Goal: Task Accomplishment & Management: Use online tool/utility

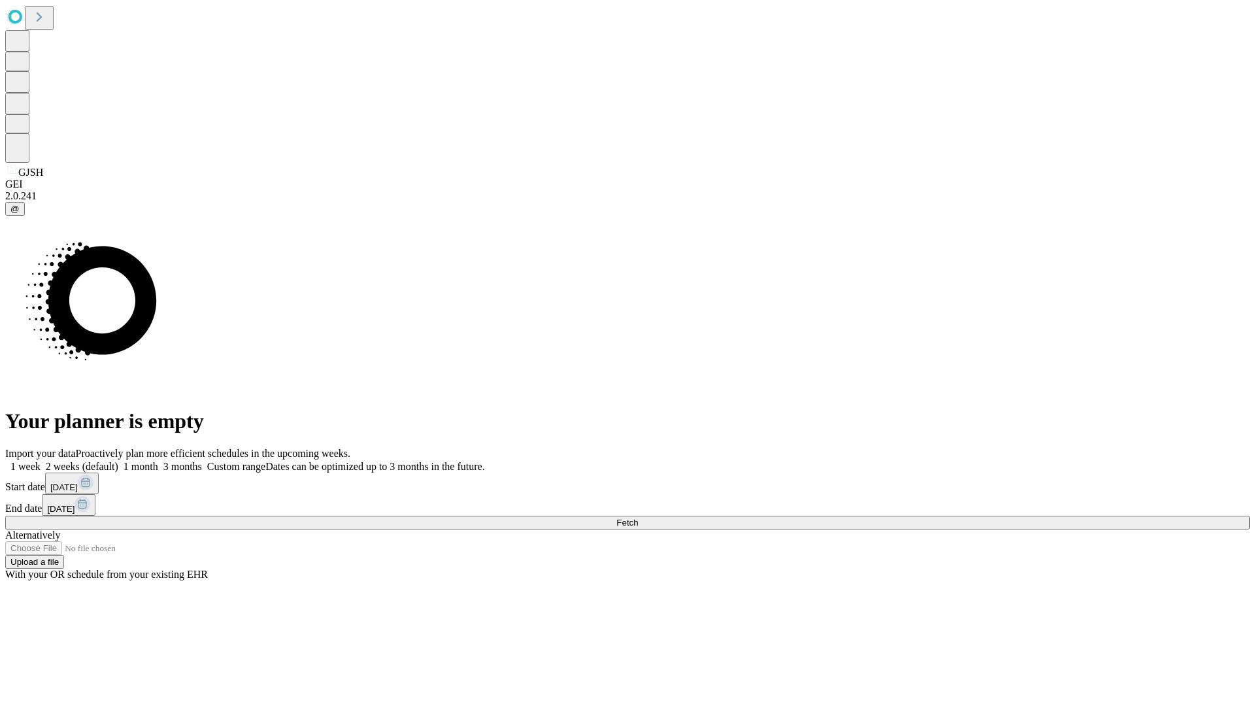
click at [638, 518] on span "Fetch" at bounding box center [627, 523] width 22 height 10
